Goal: Task Accomplishment & Management: Manage account settings

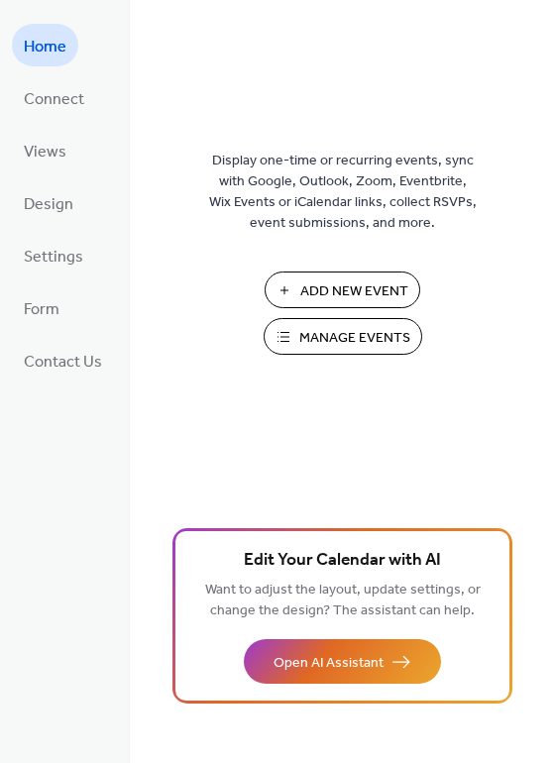
click at [345, 328] on span "Manage Events" at bounding box center [354, 338] width 111 height 21
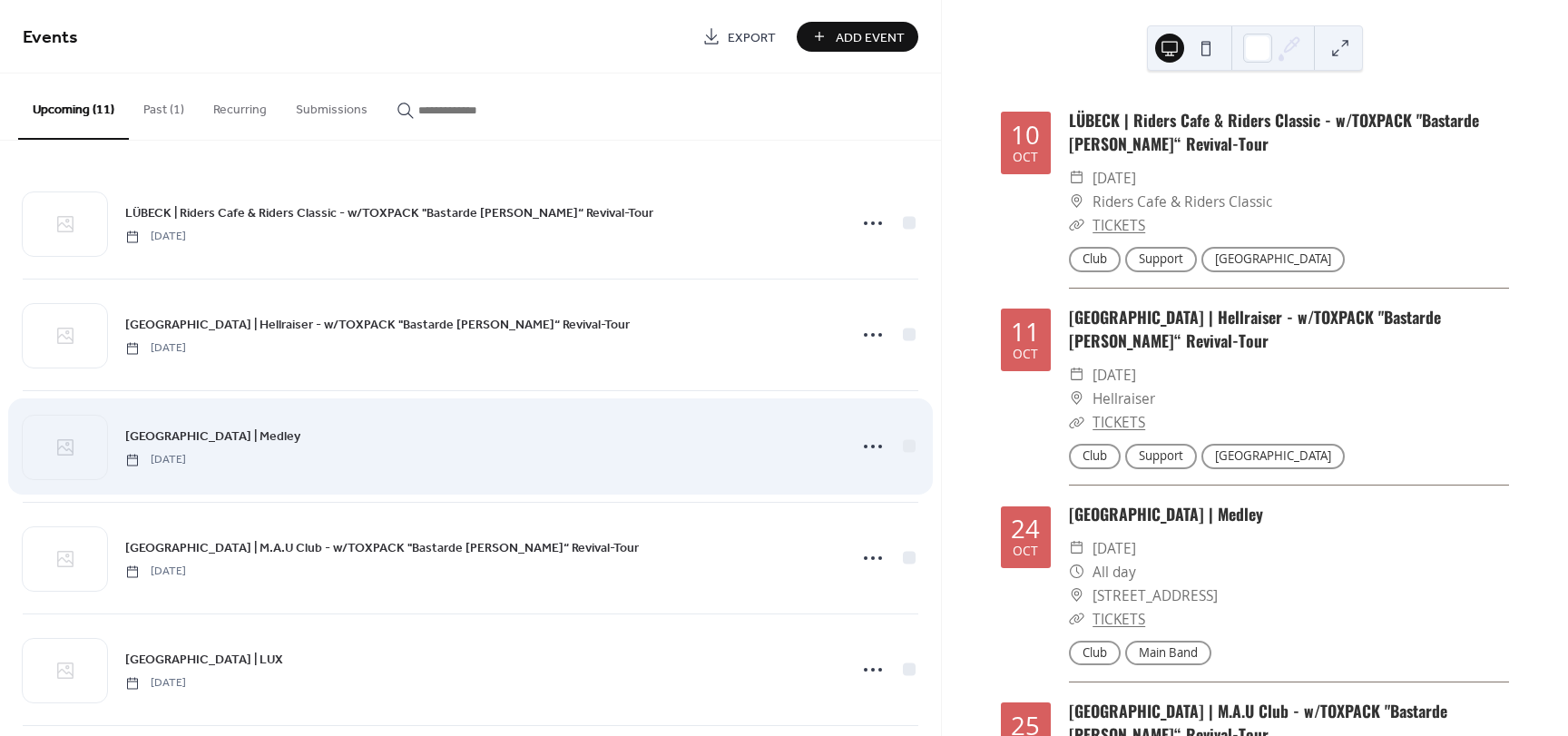
click at [473, 438] on div "[GEOGRAPHIC_DATA] | Medley [DATE]" at bounding box center [481, 446] width 711 height 41
click at [862, 447] on icon at bounding box center [873, 447] width 29 height 29
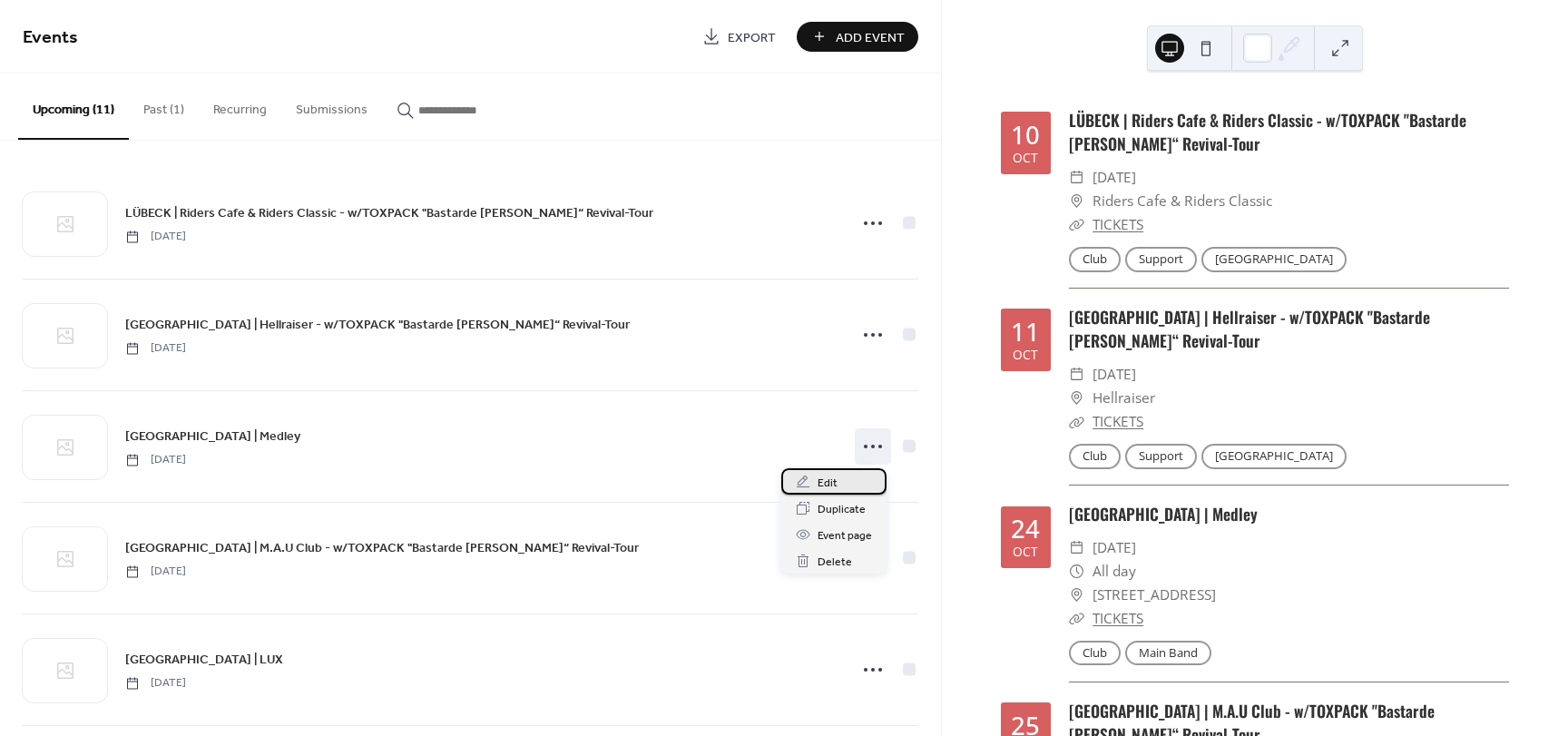
click at [829, 486] on span "Edit" at bounding box center [828, 482] width 20 height 19
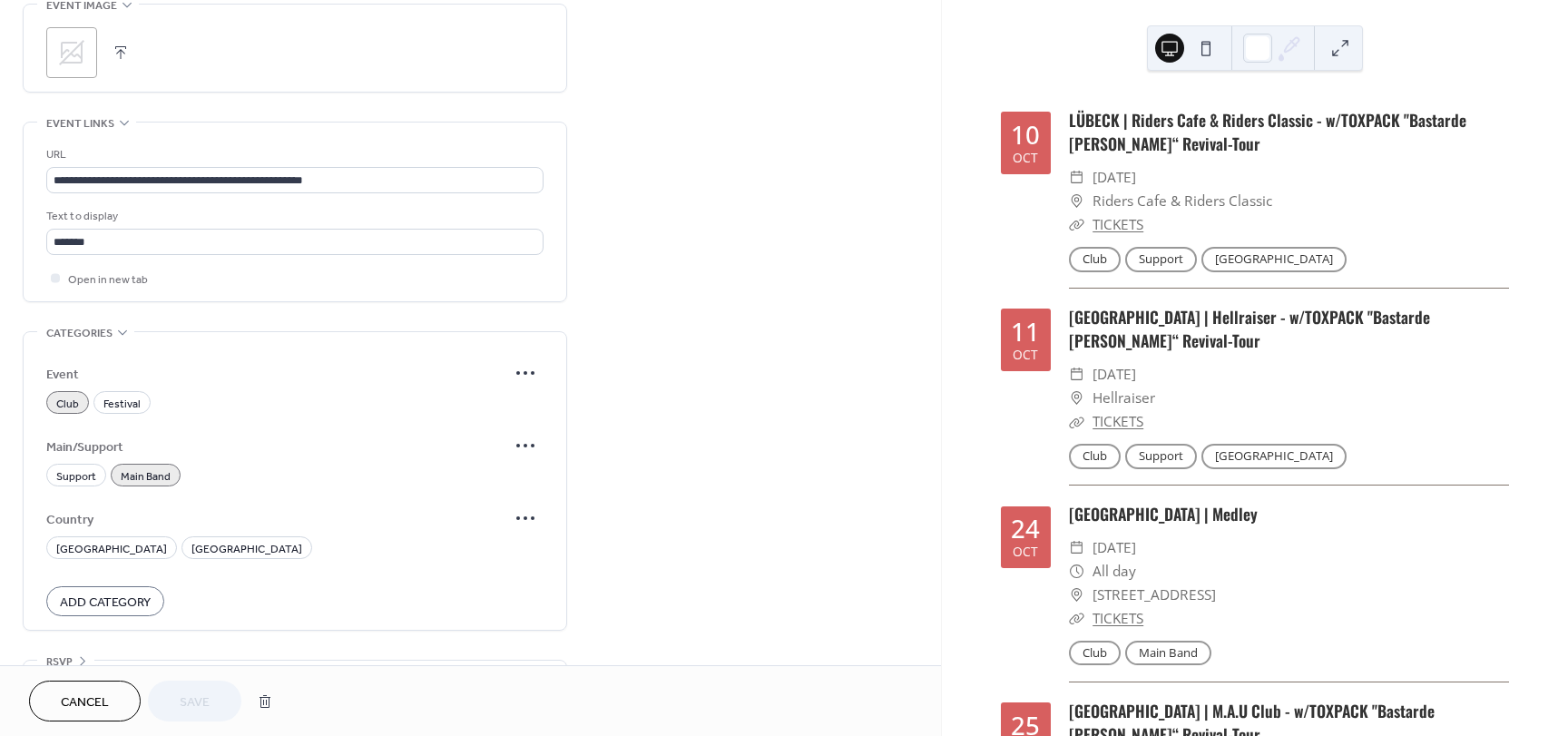
scroll to position [907, 0]
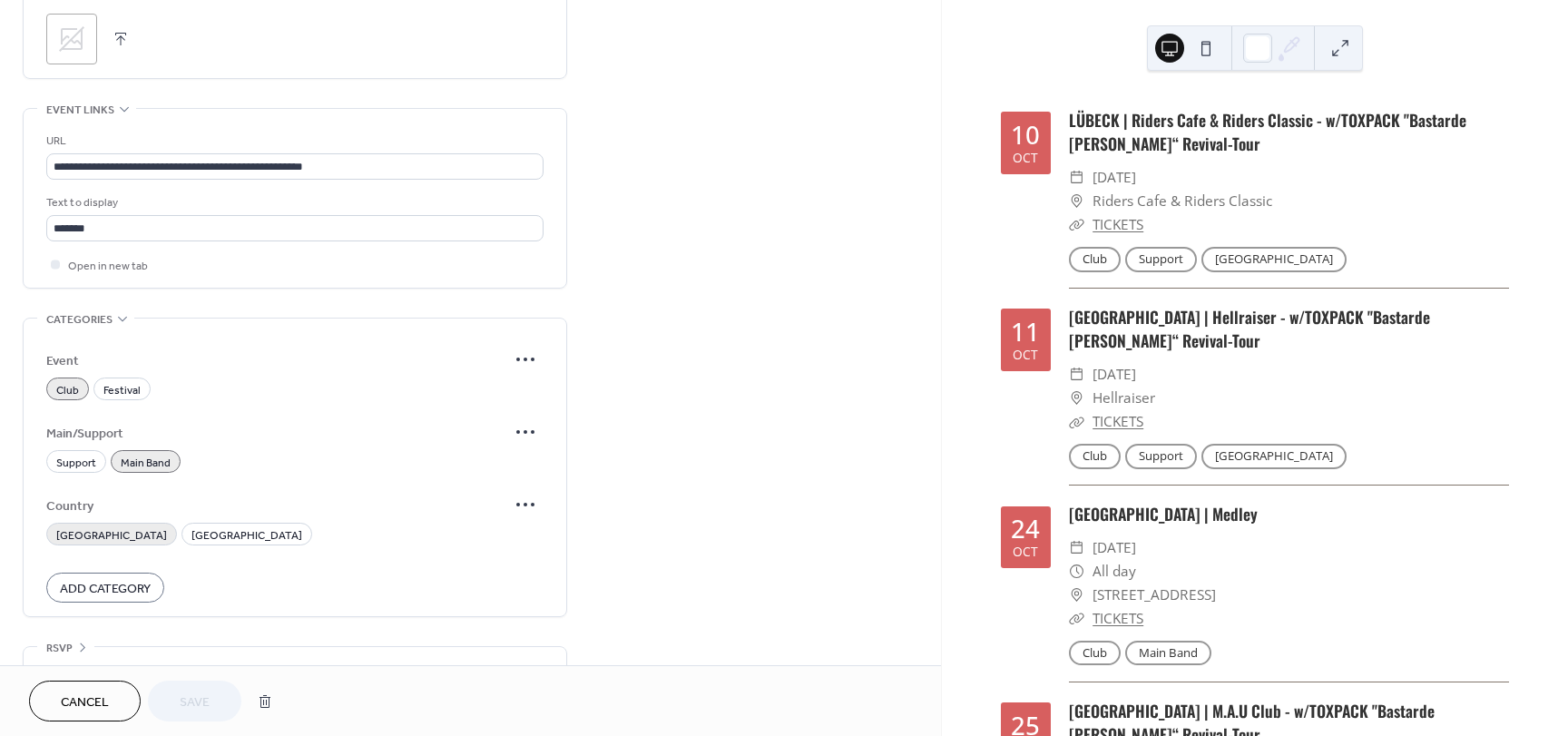
click at [82, 536] on span "Sweden" at bounding box center [111, 536] width 111 height 19
click at [189, 694] on span "Save" at bounding box center [194, 702] width 30 height 19
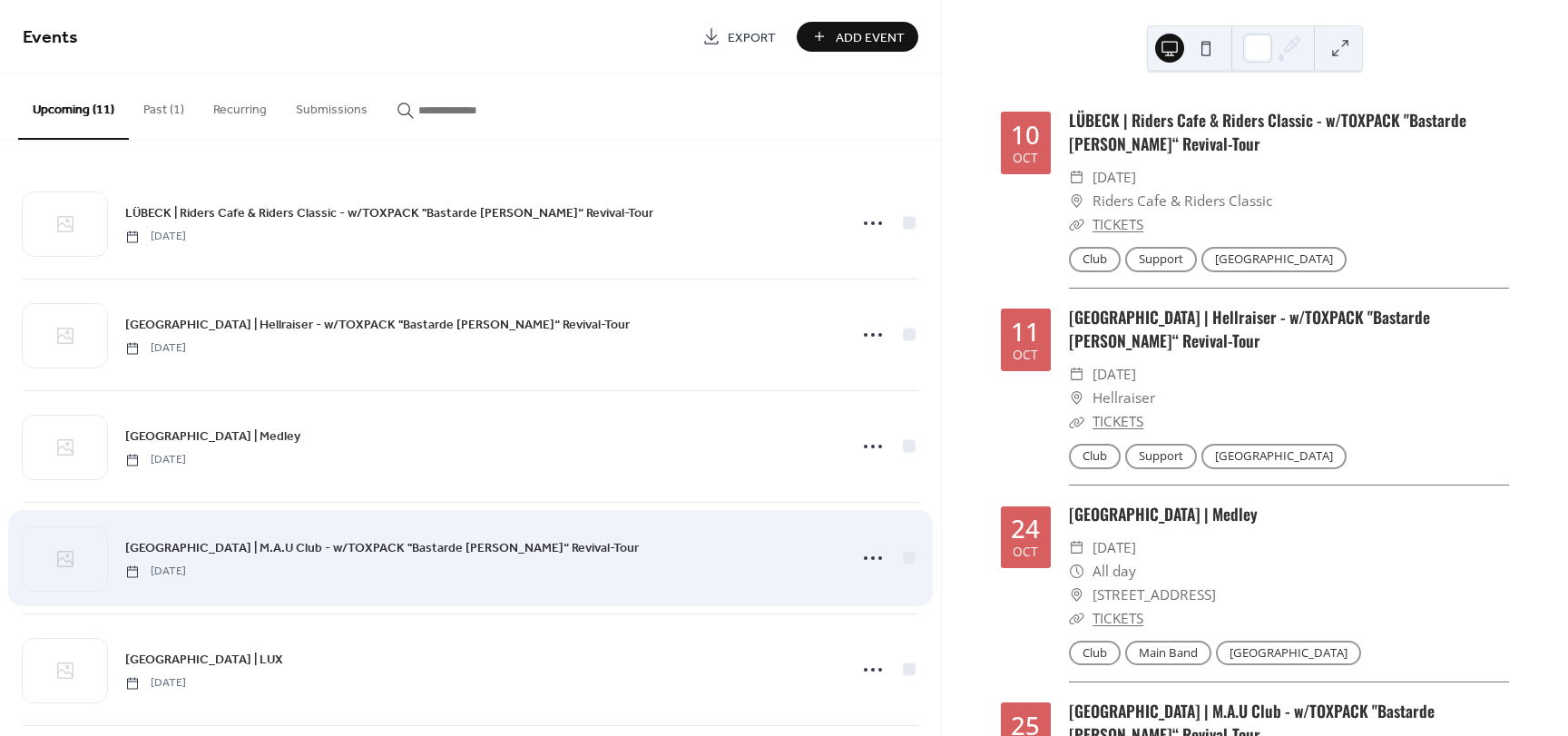
click at [585, 575] on div "ROSTOCK | M.A.U Club - w/TOXPACK "Bastarde von Morgen“ Revival-Tour Saturday, O…" at bounding box center [481, 557] width 711 height 41
click at [866, 560] on icon at bounding box center [873, 558] width 29 height 29
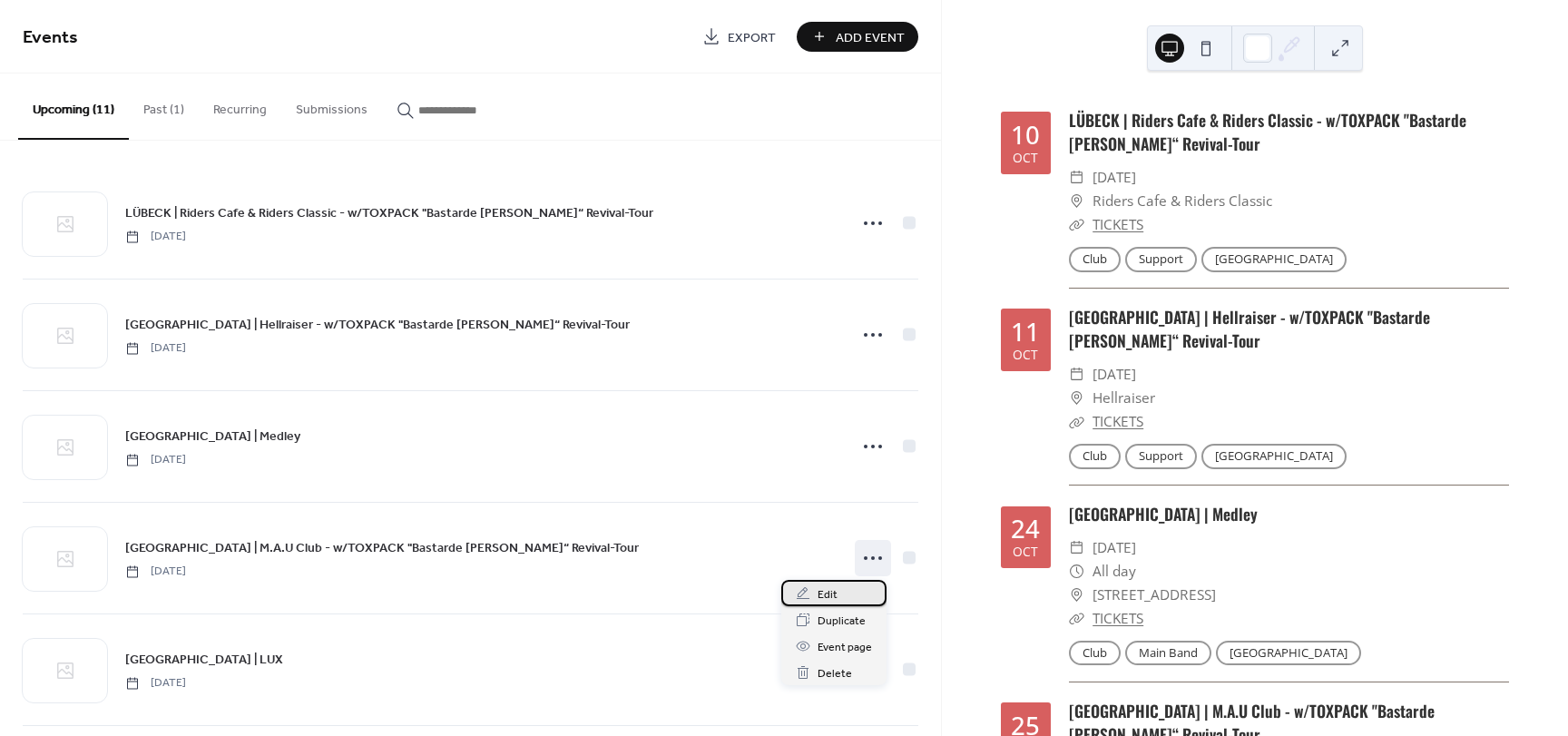
click at [839, 589] on div "Edit" at bounding box center [833, 592] width 105 height 27
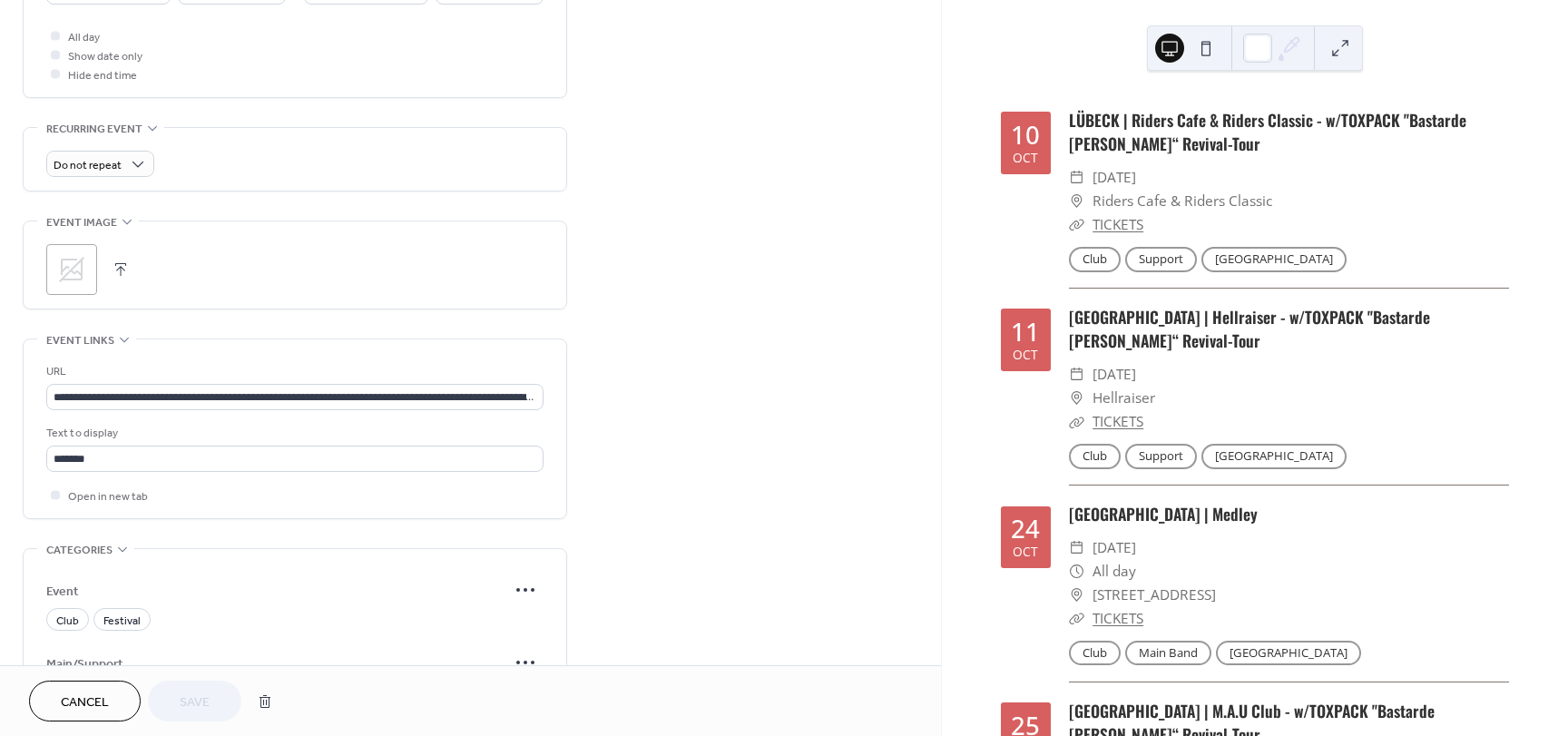
scroll to position [907, 0]
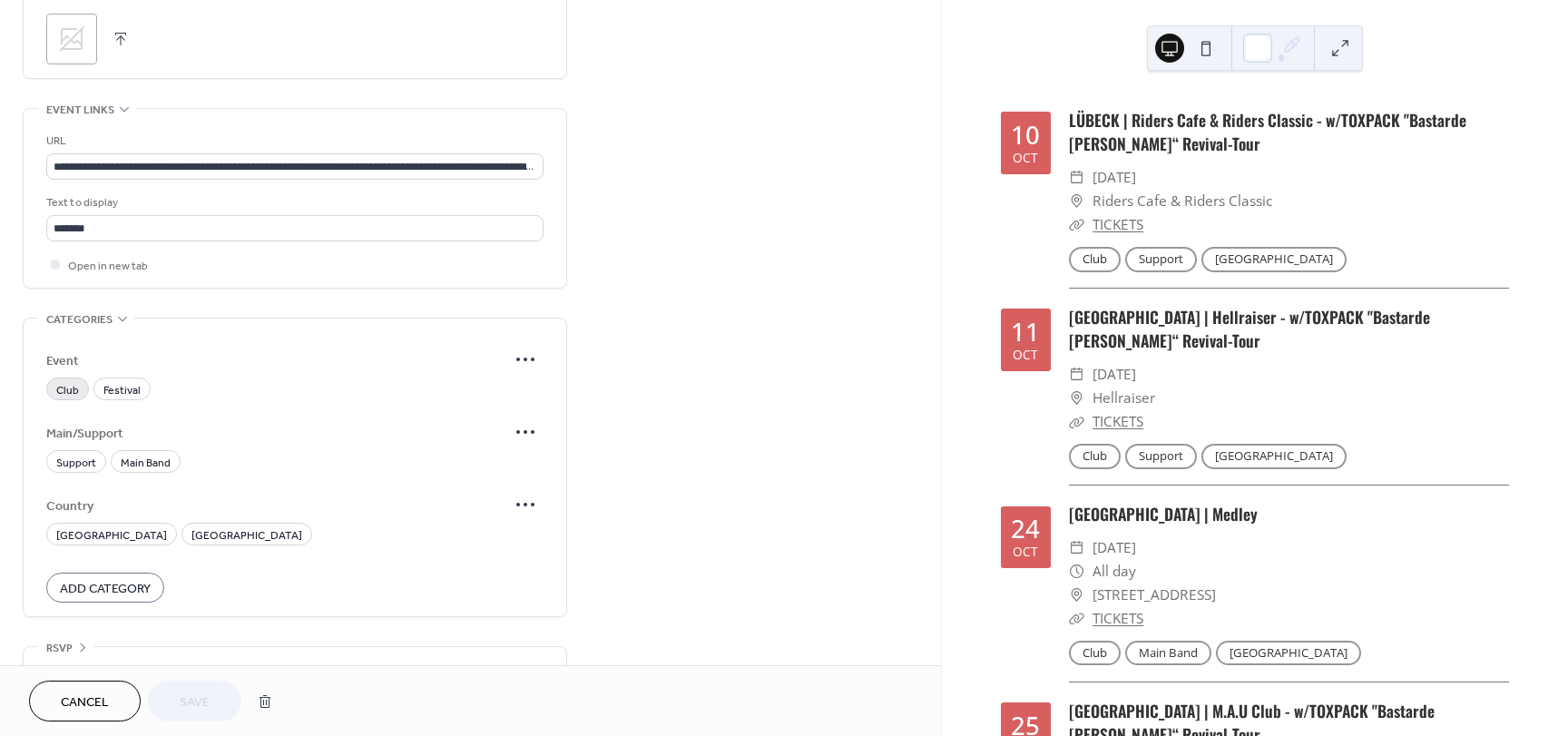
click at [62, 385] on span "Club" at bounding box center [67, 390] width 23 height 19
click at [78, 463] on span "Support" at bounding box center [76, 462] width 40 height 19
click at [191, 540] on span "Germany" at bounding box center [246, 536] width 111 height 19
click at [207, 707] on span "Save" at bounding box center [194, 702] width 30 height 19
